Goal: Information Seeking & Learning: Learn about a topic

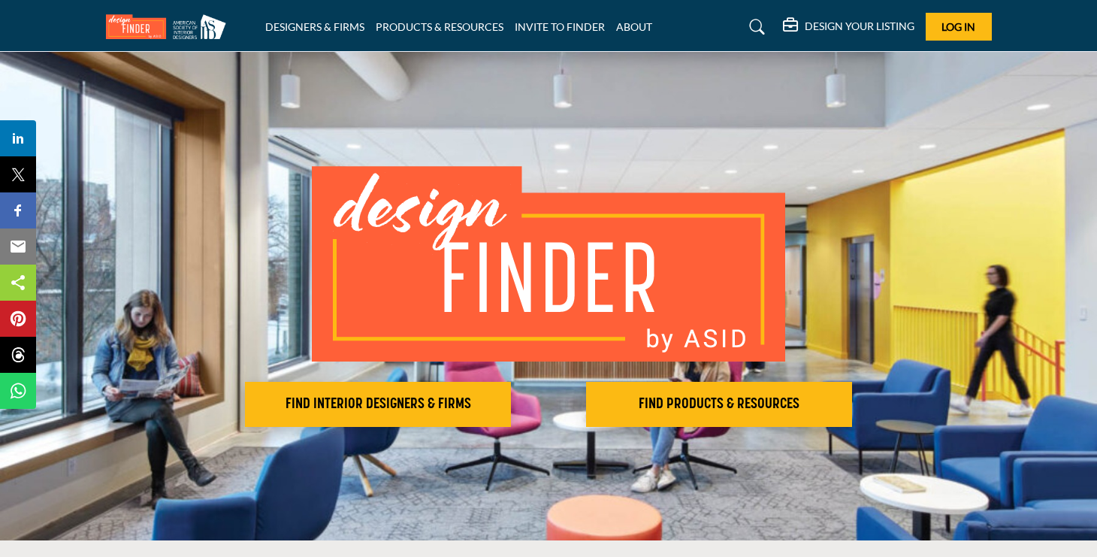
click at [374, 411] on h2 "FIND INTERIOR DESIGNERS & FIRMS" at bounding box center [378, 404] width 257 height 18
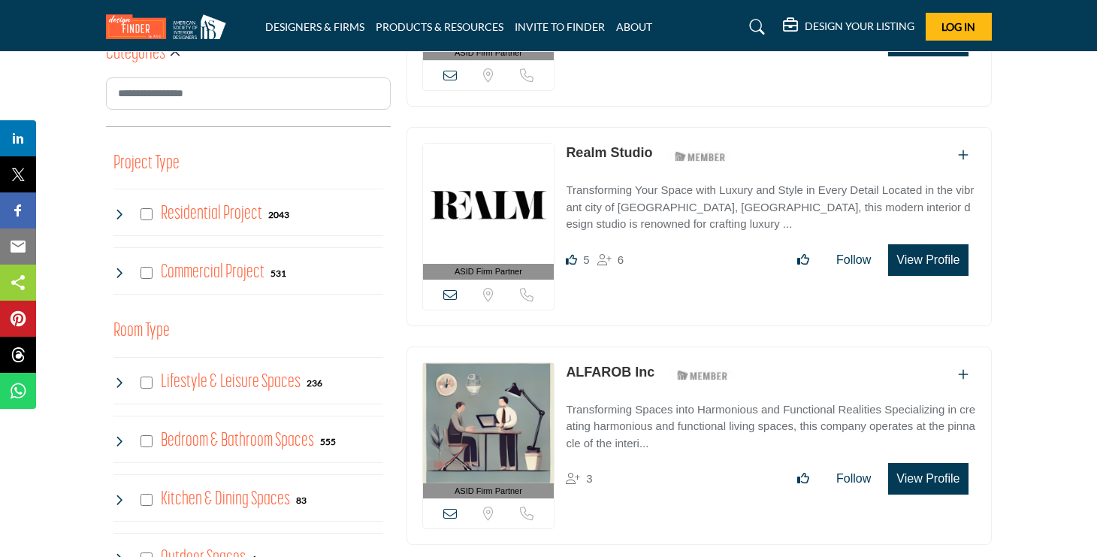
scroll to position [495, 0]
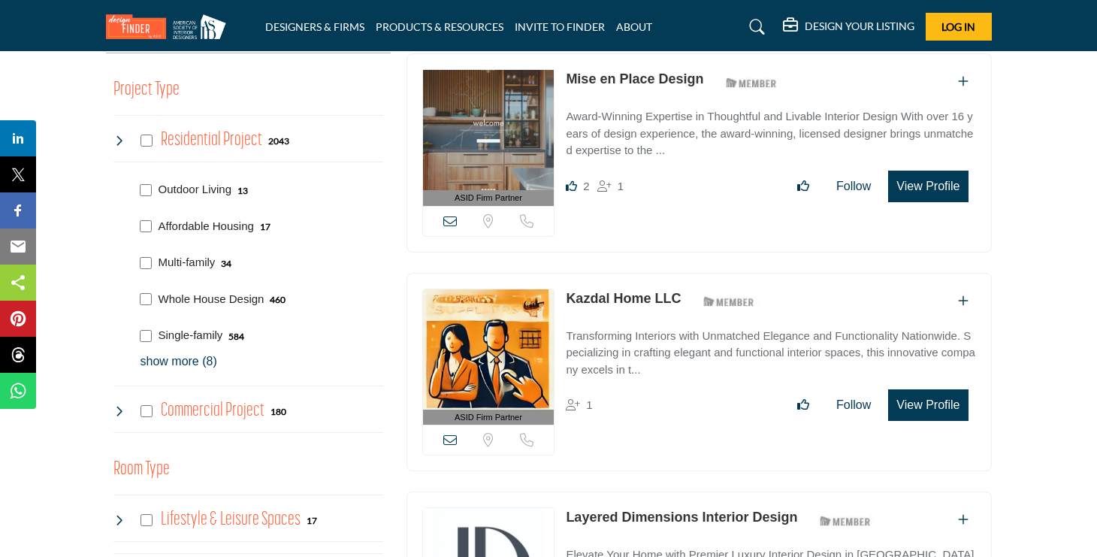
scroll to position [590, 0]
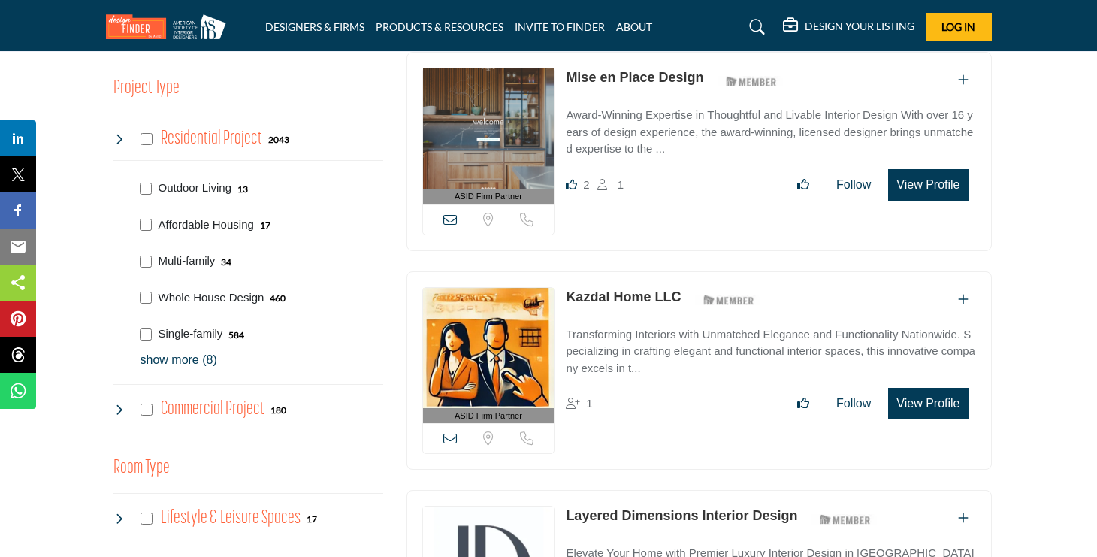
click at [154, 138] on div "Residential Project 2043" at bounding box center [201, 139] width 177 height 27
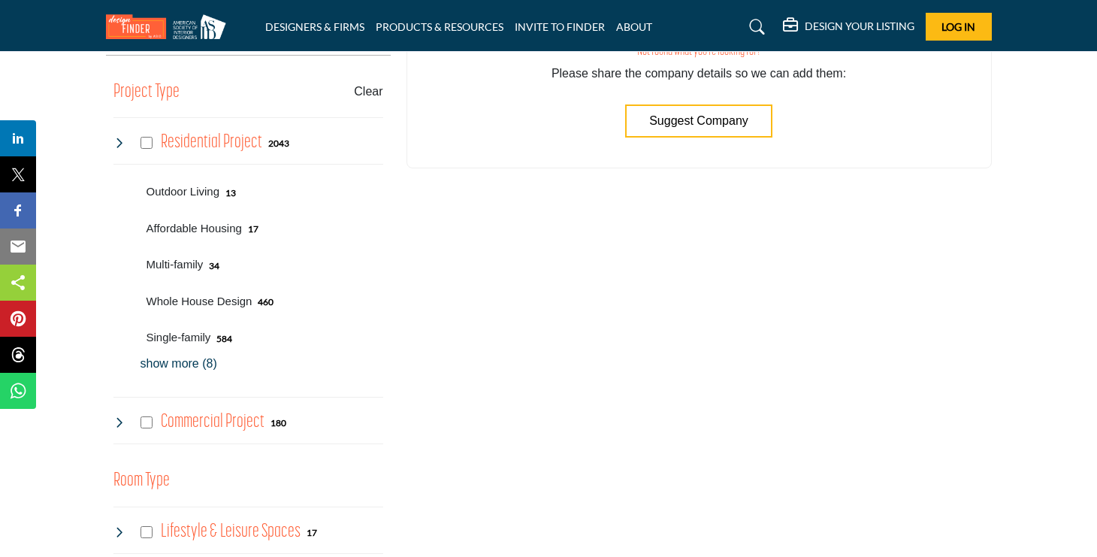
click at [147, 134] on div "Residential Project 2043" at bounding box center [201, 142] width 177 height 27
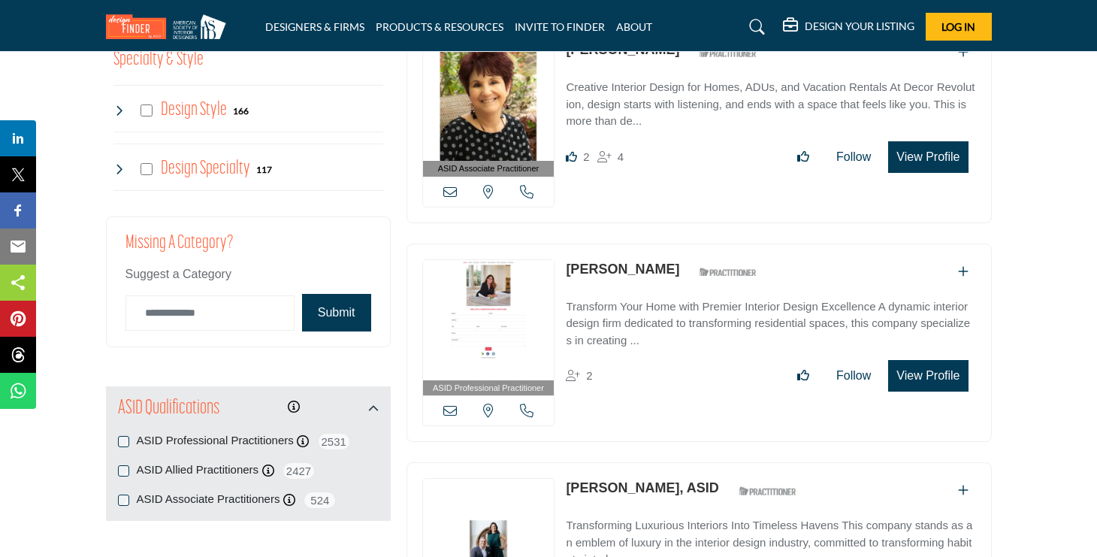
scroll to position [1548, 0]
